Goal: Task Accomplishment & Management: Understand process/instructions

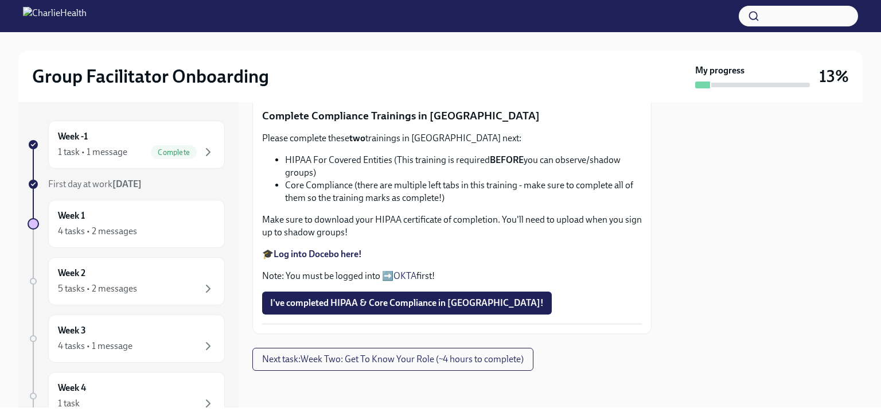
scroll to position [714, 0]
click at [500, 364] on span "Next task : Week Two: Get To Know Your Role (~4 hours to complete)" at bounding box center [393, 358] width 262 height 11
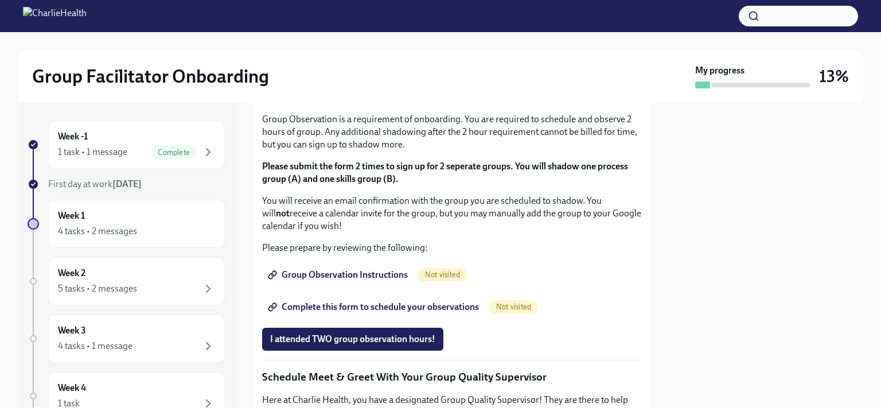
scroll to position [594, 0]
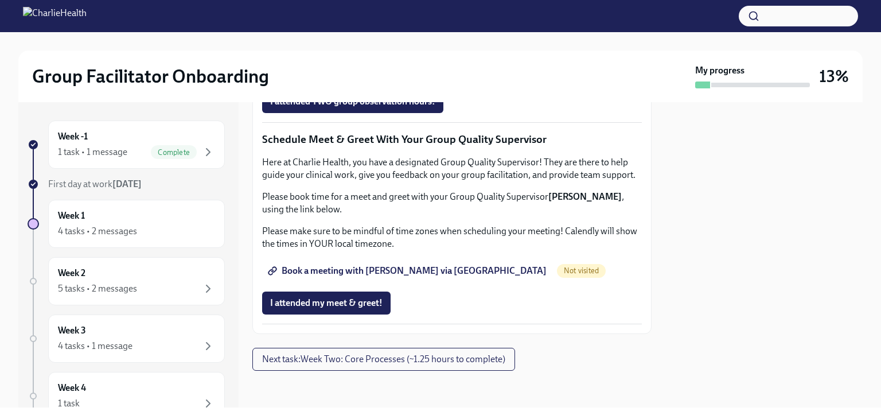
scroll to position [1147, 0]
click at [393, 360] on span "Next task : Week Two: Core Processes (~1.25 hours to complete)" at bounding box center [383, 358] width 243 height 11
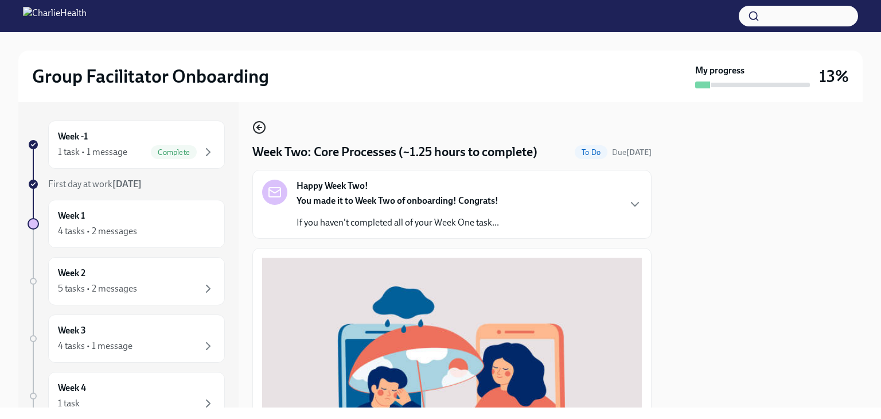
click at [259, 125] on icon "button" at bounding box center [258, 127] width 2 height 5
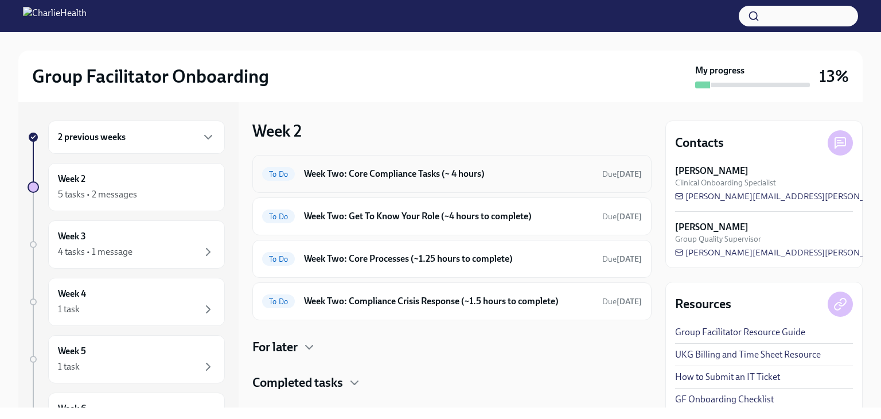
click at [353, 174] on h6 "Week Two: Core Compliance Tasks (~ 4 hours)" at bounding box center [448, 174] width 289 height 13
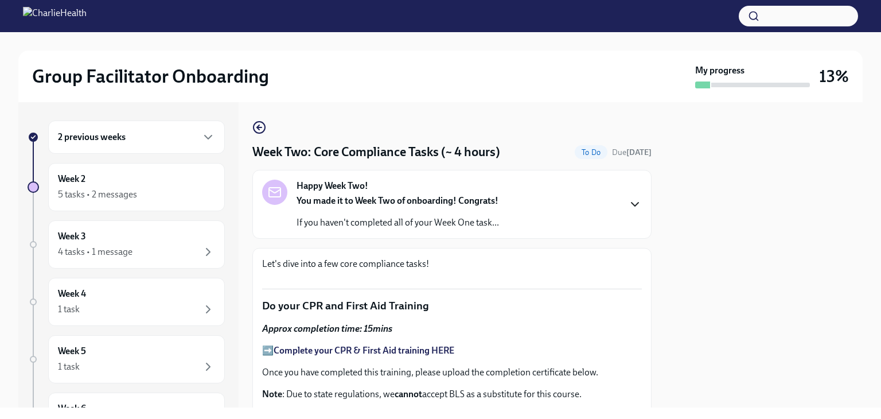
click at [629, 201] on icon "button" at bounding box center [635, 204] width 14 height 14
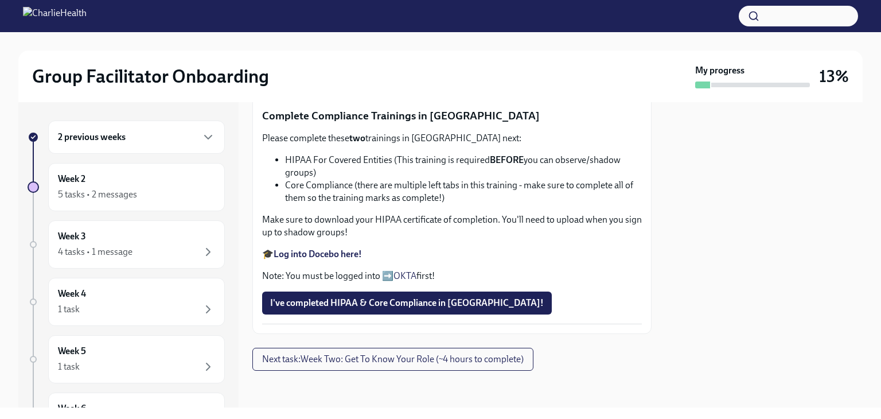
scroll to position [1090, 0]
click at [455, 361] on span "Next task : Week Two: Get To Know Your Role (~4 hours to complete)" at bounding box center [393, 358] width 262 height 11
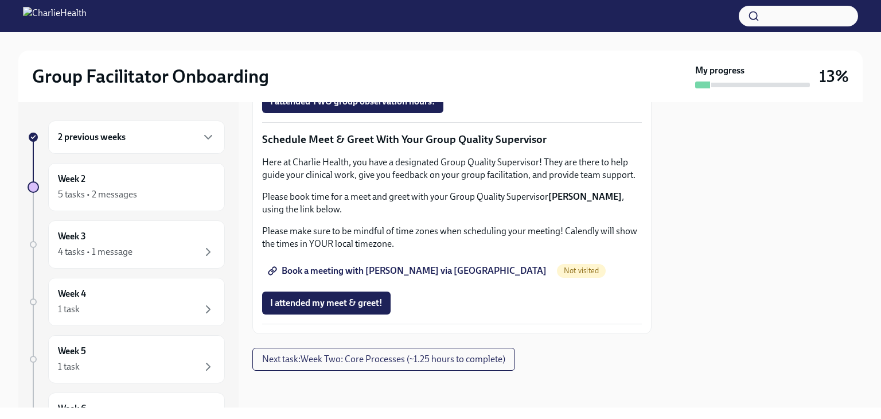
scroll to position [1524, 0]
click at [450, 359] on span "Next task : Week Two: Core Processes (~1.25 hours to complete)" at bounding box center [383, 358] width 243 height 11
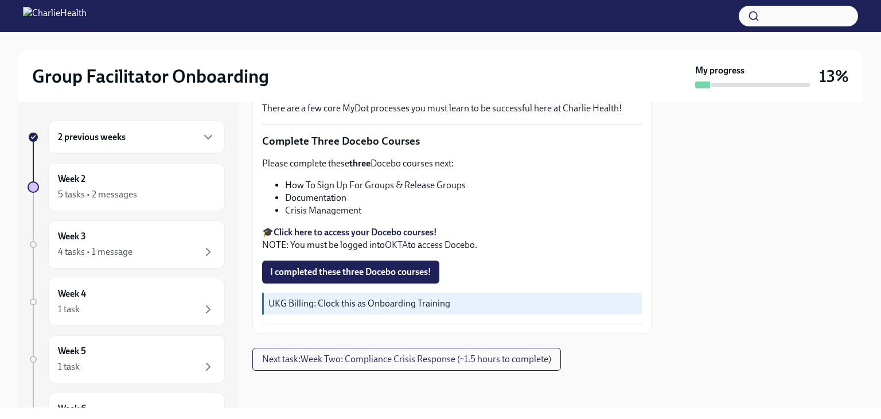
scroll to position [788, 0]
click at [447, 359] on span "Next task : Week Two: Compliance Crisis Response (~1.5 hours to complete)" at bounding box center [406, 358] width 289 height 11
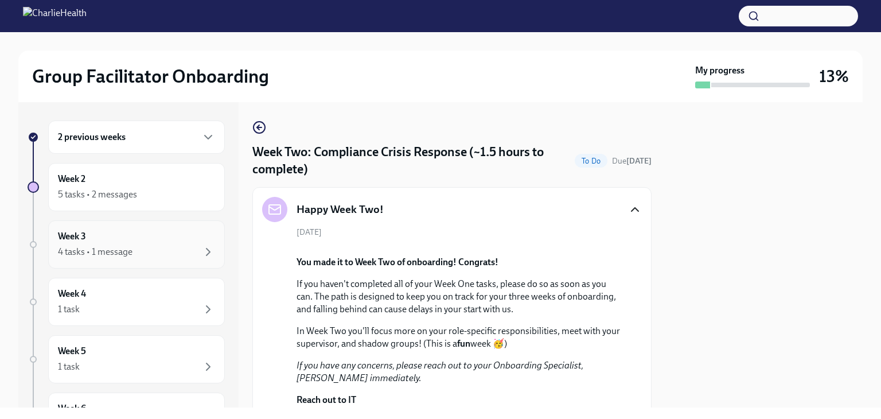
click at [157, 258] on div "4 tasks • 1 message" at bounding box center [136, 252] width 157 height 14
